Goal: Find specific page/section: Find specific page/section

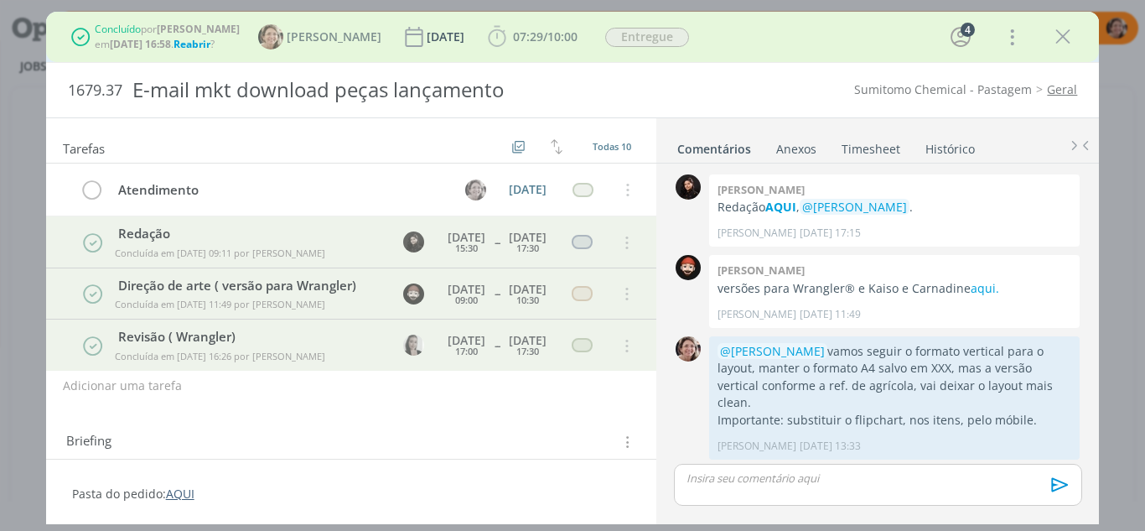
scroll to position [750, 0]
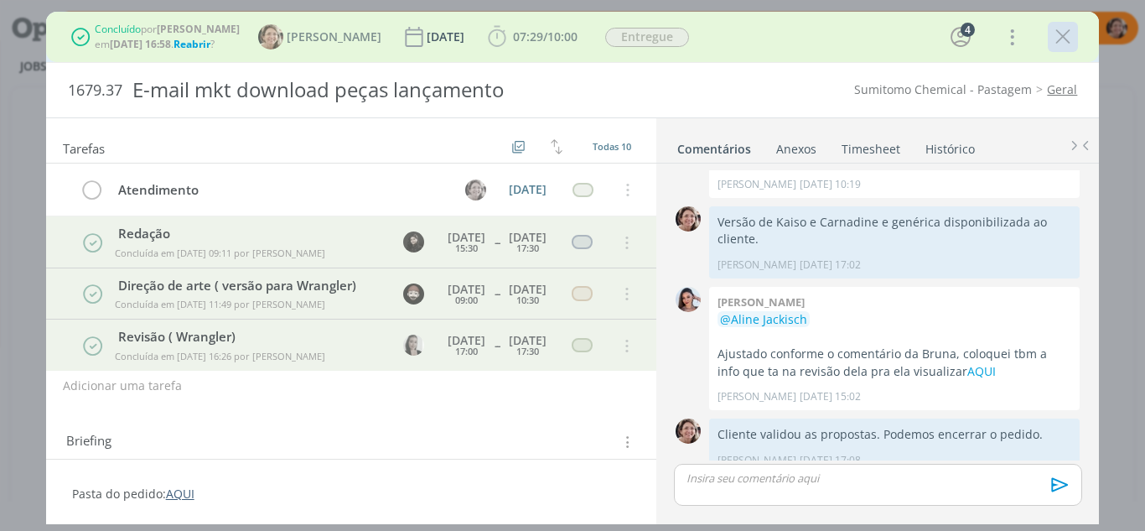
click at [1064, 45] on icon "dialog" at bounding box center [1063, 36] width 25 height 25
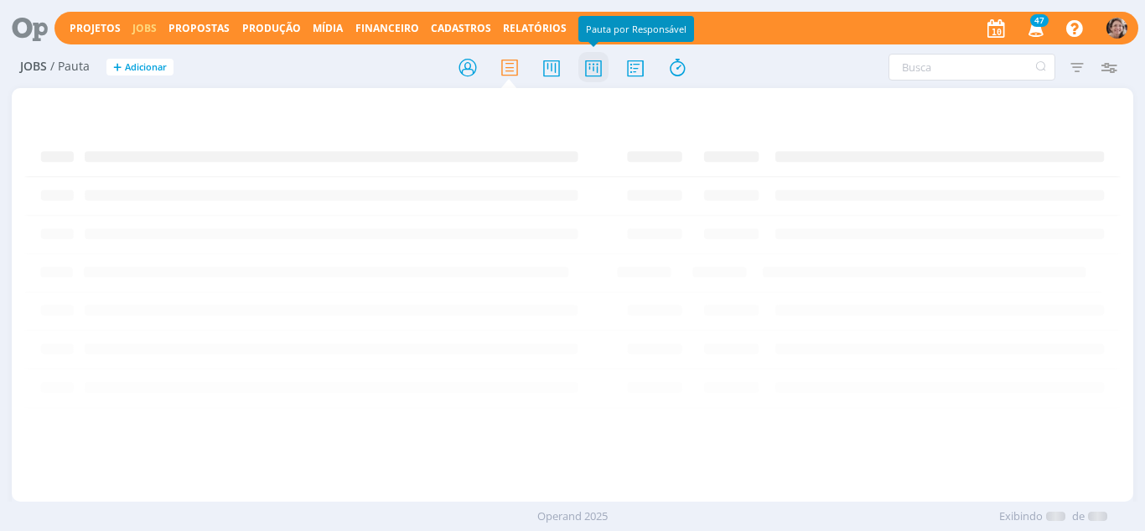
click at [597, 75] on icon at bounding box center [594, 67] width 30 height 33
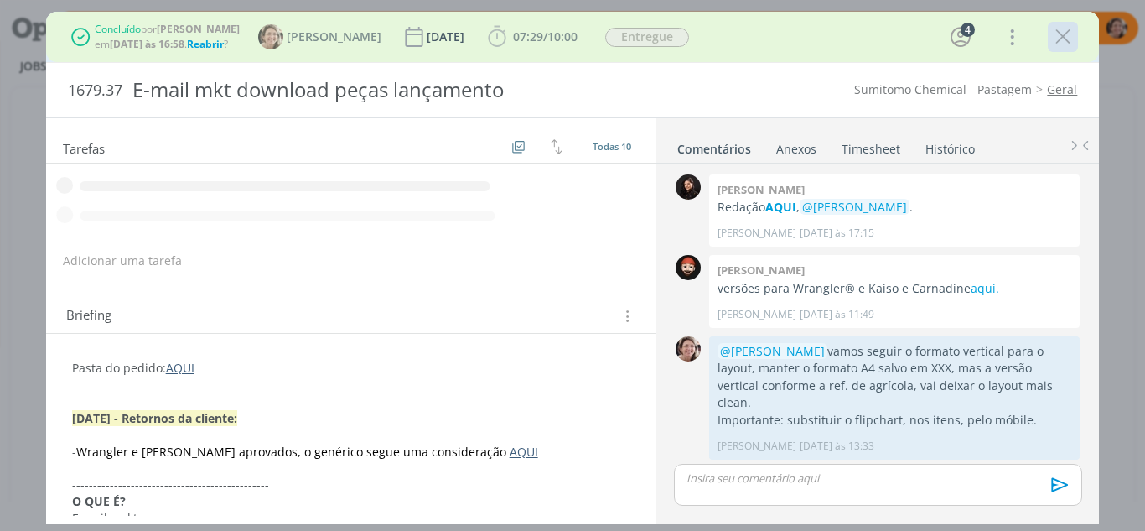
click at [1070, 38] on icon "dialog" at bounding box center [1063, 36] width 25 height 25
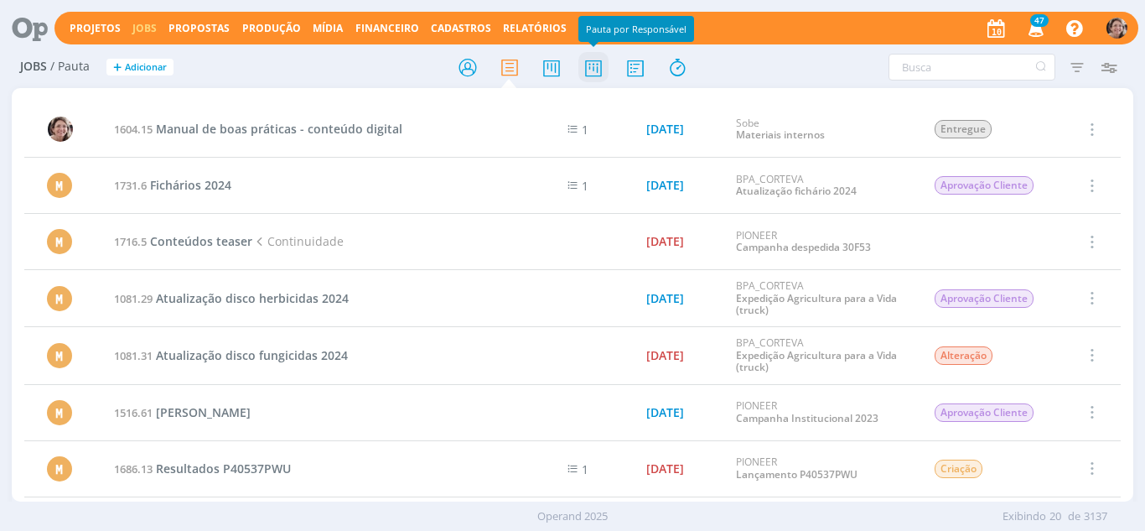
click at [594, 74] on icon at bounding box center [594, 67] width 30 height 33
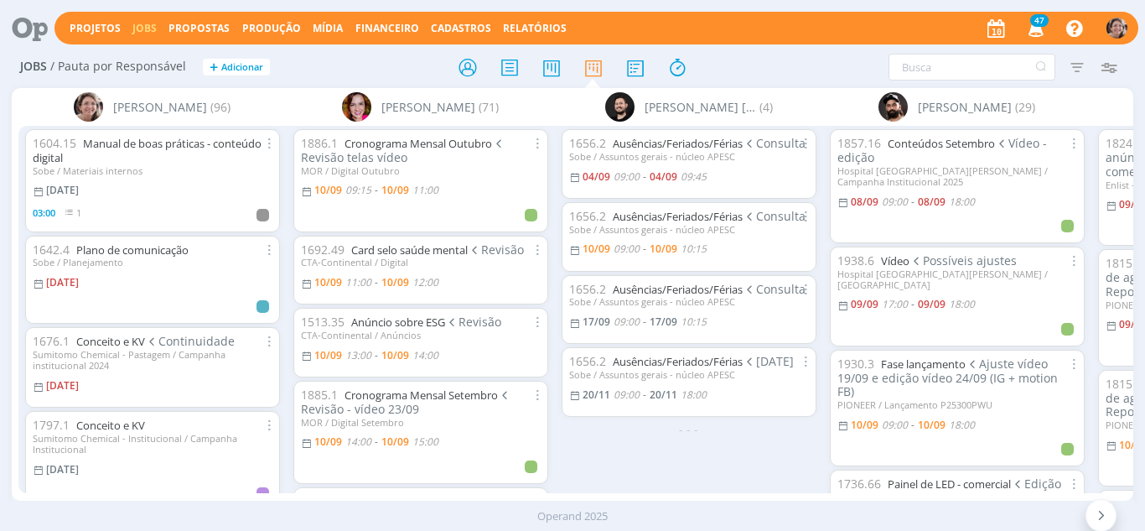
click at [631, 127] on div "1656.2 Ausências/Feriados/Férias Consulta Sobe / Assuntos gerais - núcleo APESC…" at bounding box center [689, 309] width 268 height 366
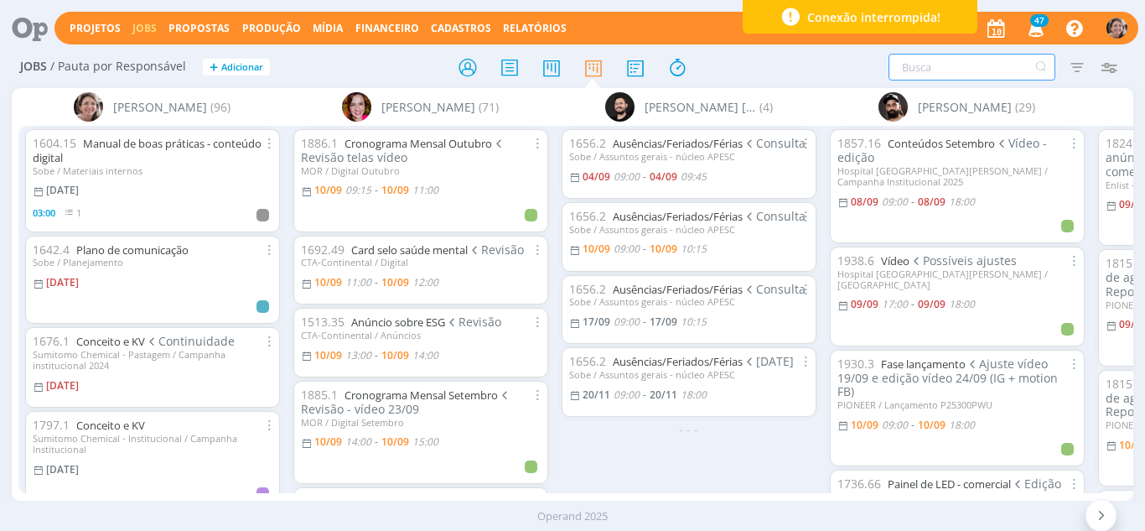
click at [984, 69] on input "text" at bounding box center [972, 67] width 167 height 27
click at [949, 3] on div "Conexão interrompida!" at bounding box center [860, 17] width 235 height 34
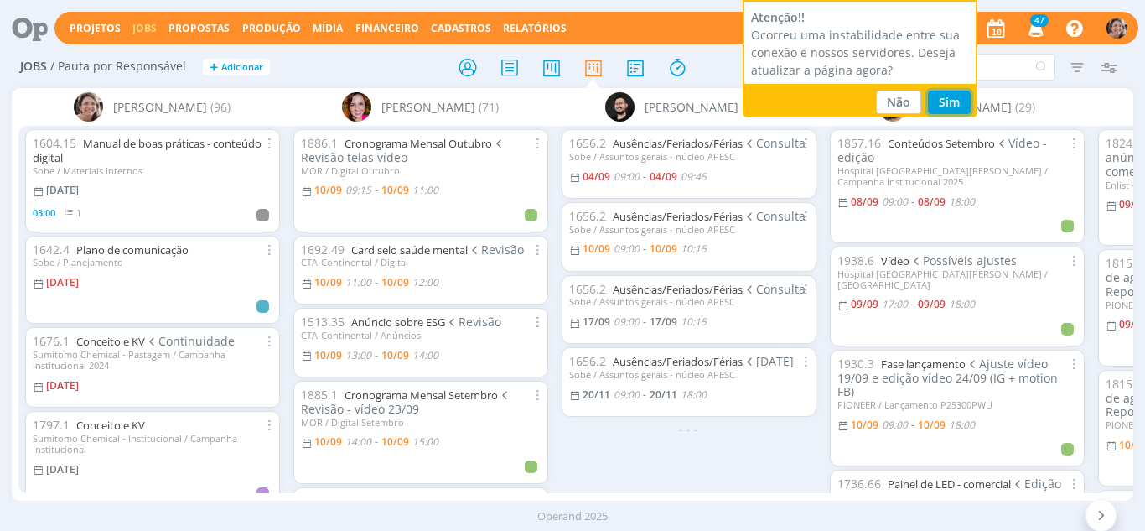
click at [947, 96] on button "Sim" at bounding box center [949, 102] width 43 height 23
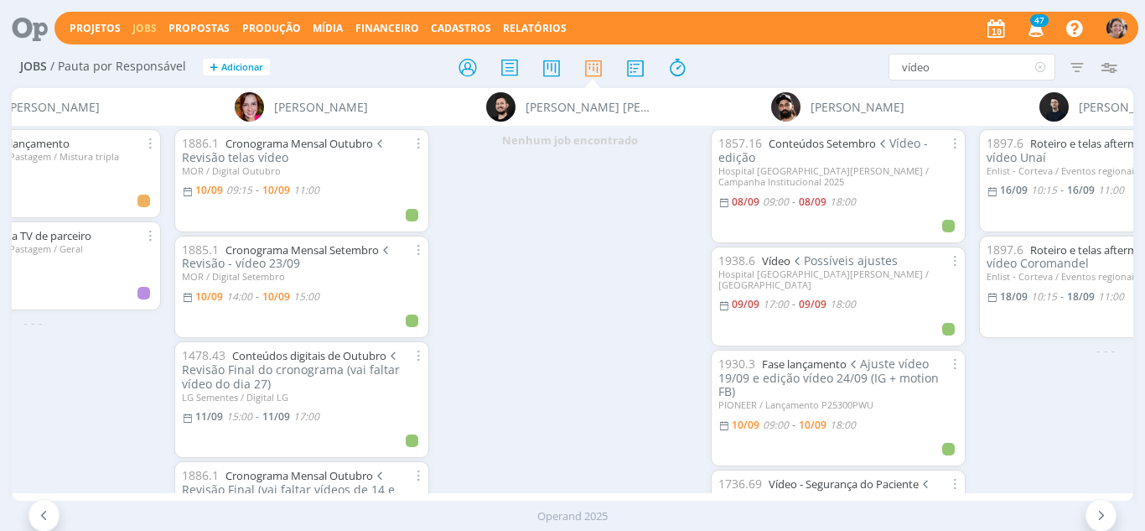
scroll to position [0, 127]
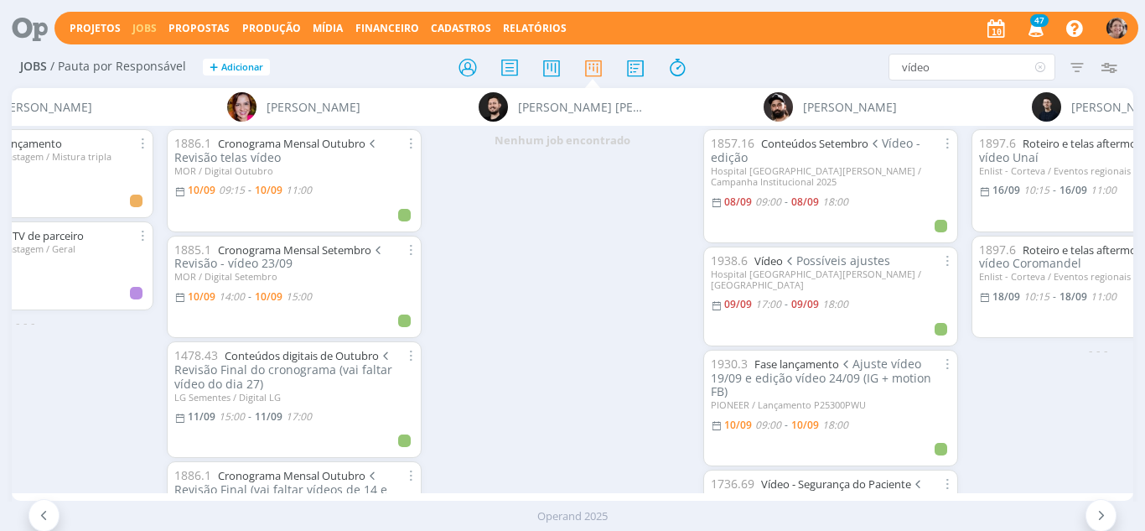
drag, startPoint x: 947, startPoint y: 71, endPoint x: 867, endPoint y: 74, distance: 80.5
click at [867, 74] on div "vídeo Filtrar Filtrar Limpar vídeo Tipo Jobs e Tarefas Data Personalizado a Sit…" at bounding box center [946, 67] width 357 height 27
type input "algodão"
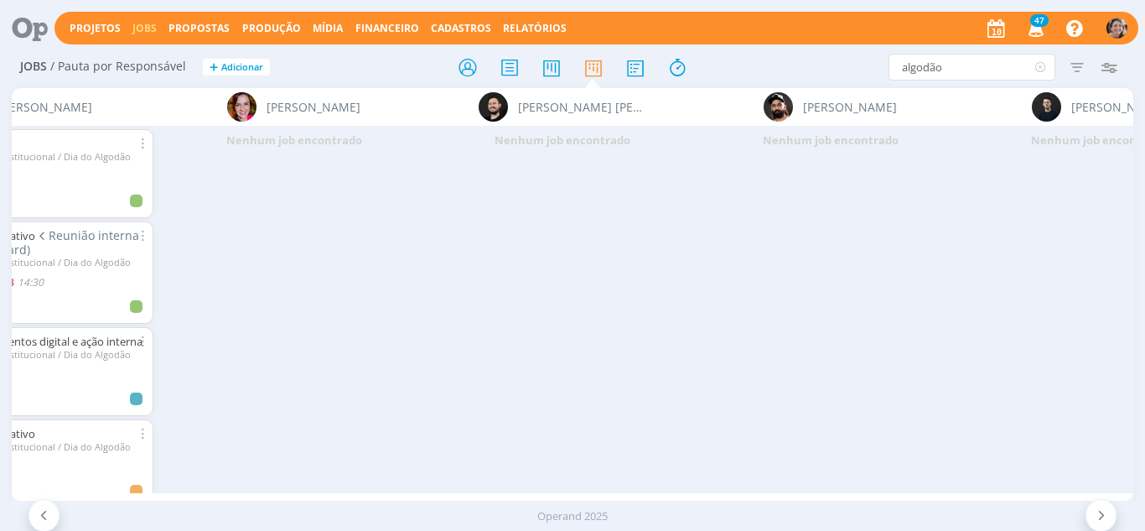
click at [42, 522] on icon at bounding box center [44, 515] width 17 height 16
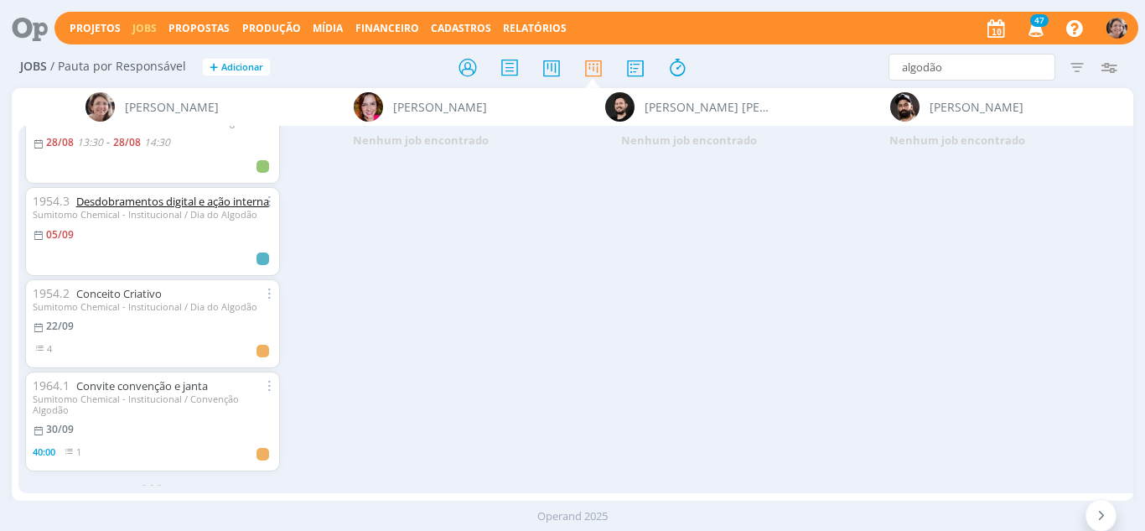
scroll to position [163, 0]
click at [141, 286] on link "Conceito Criativo" at bounding box center [119, 293] width 86 height 15
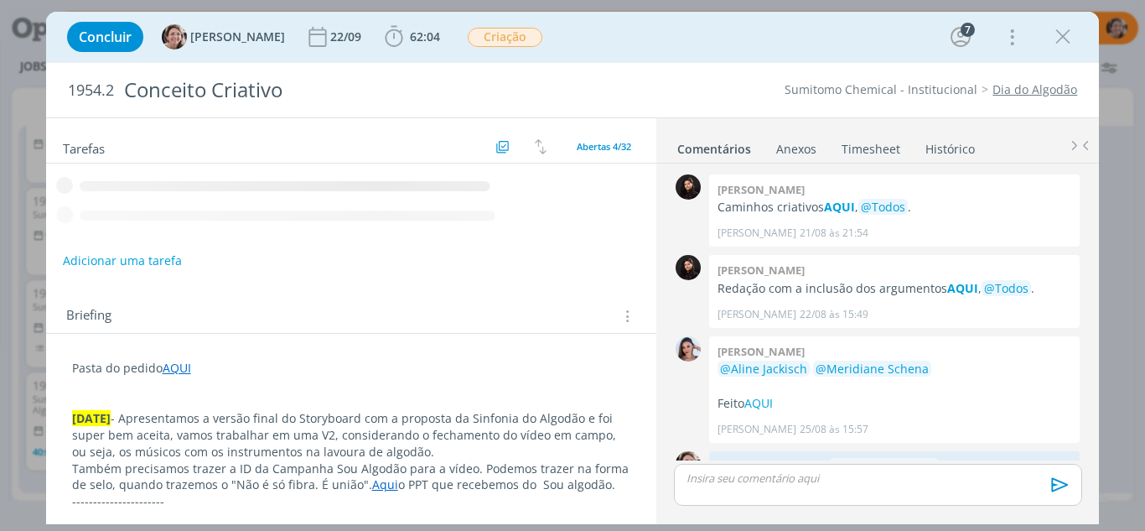
scroll to position [704, 0]
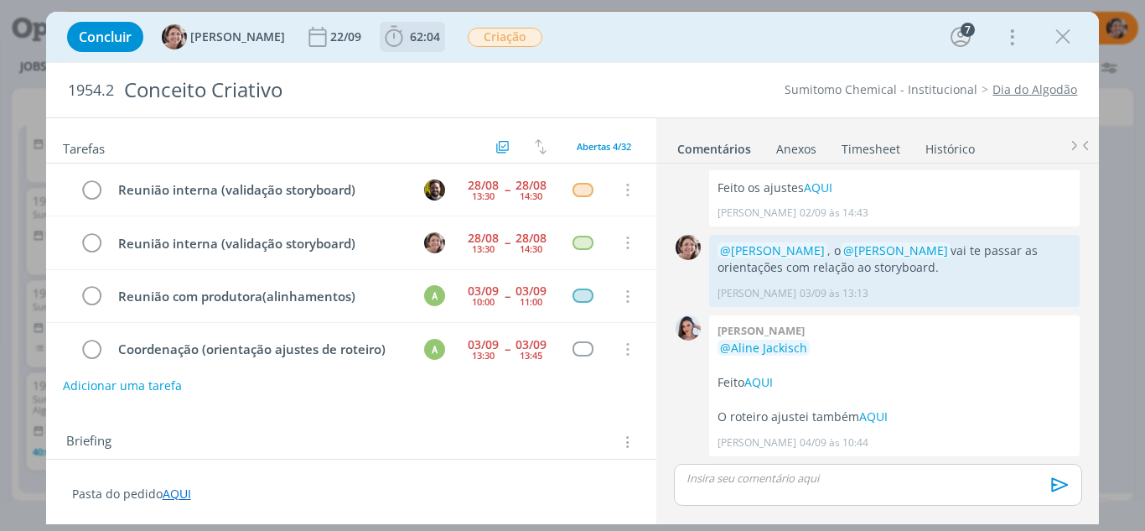
click at [382, 47] on icon "dialog" at bounding box center [394, 36] width 25 height 25
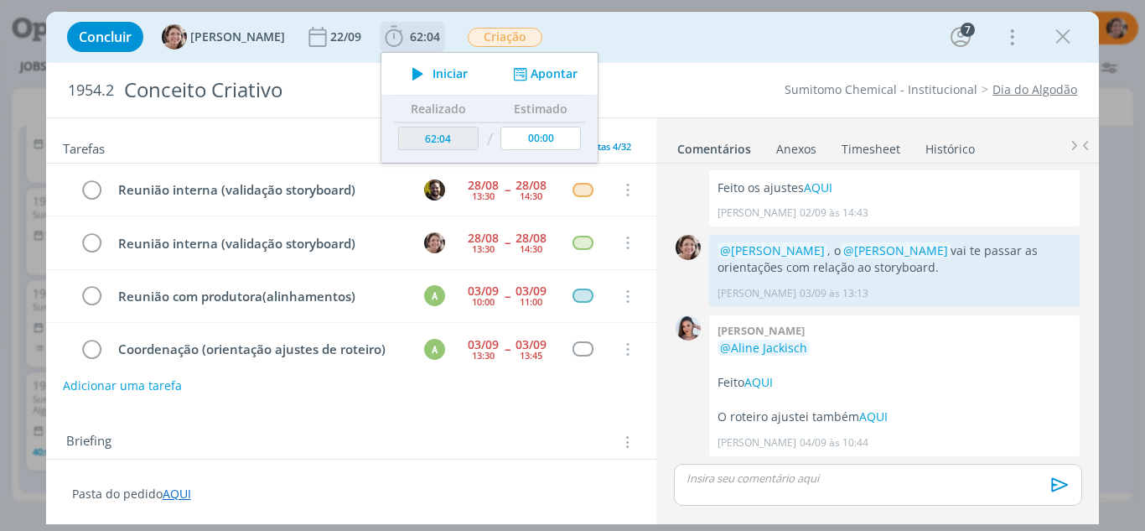
click at [411, 71] on icon "dialog" at bounding box center [417, 74] width 29 height 22
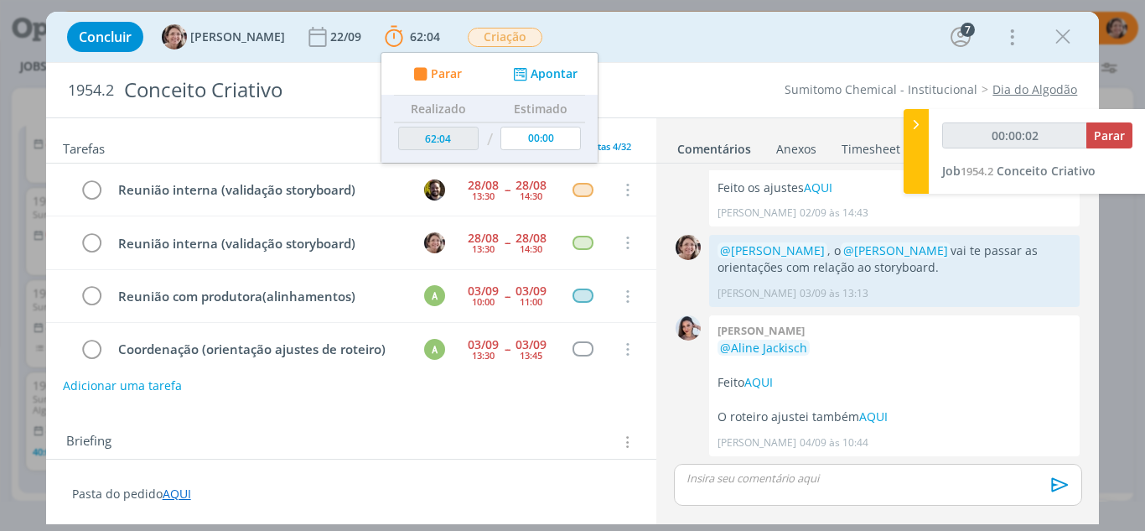
click at [912, 125] on icon at bounding box center [916, 125] width 17 height 18
type input "00:00:03"
